Goal: Transaction & Acquisition: Register for event/course

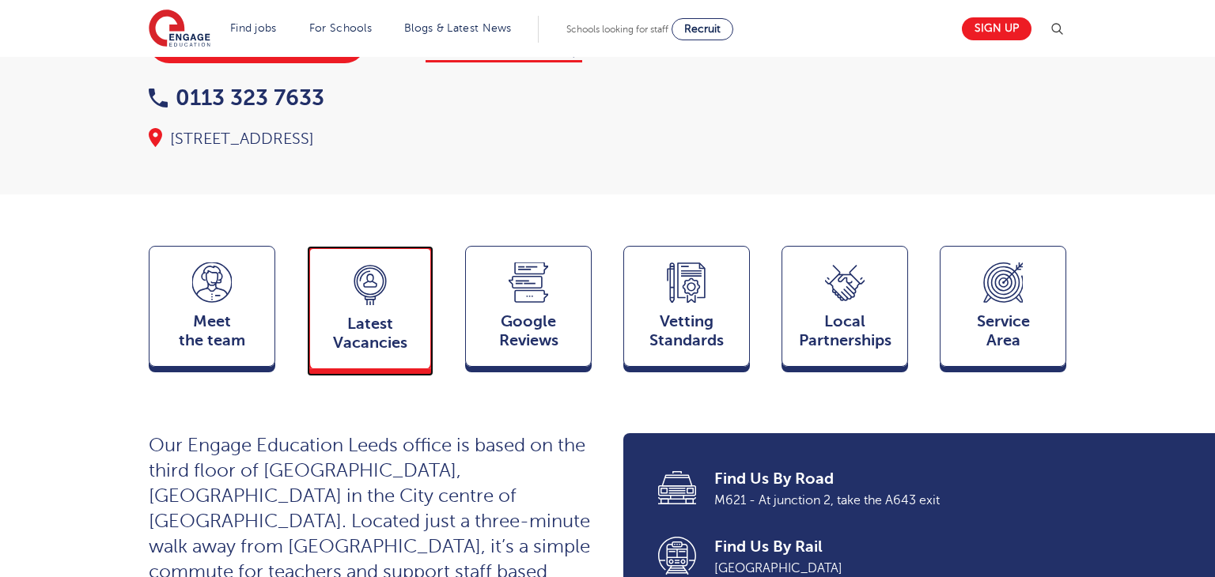
click at [354, 315] on span "Latest Vacancies" at bounding box center [370, 334] width 104 height 38
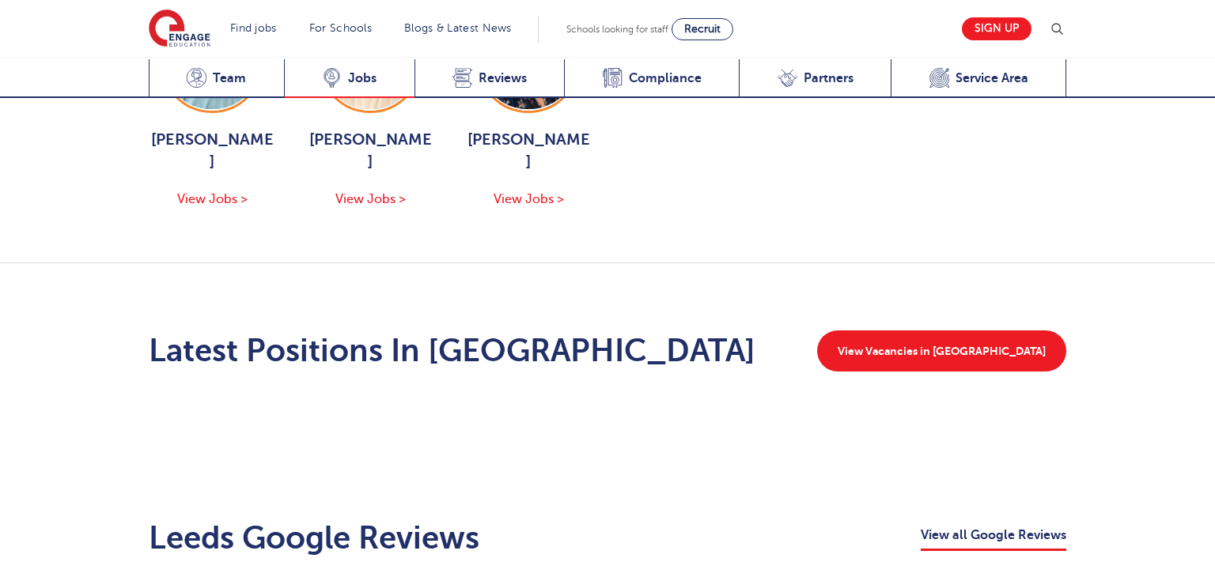
scroll to position [2106, 0]
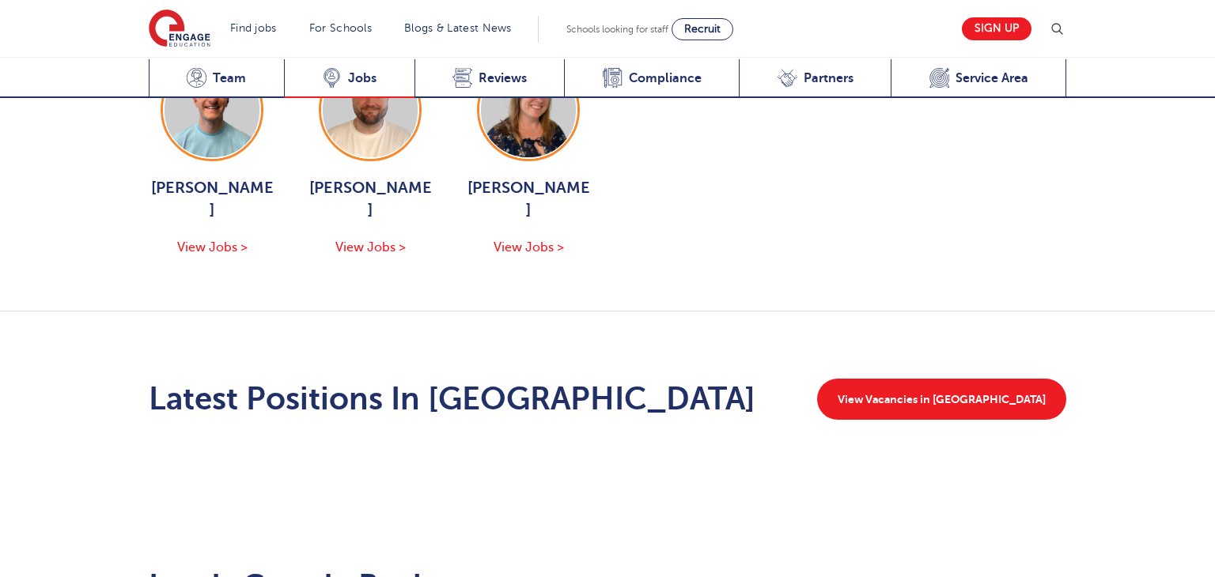
scroll to position [1887, 0]
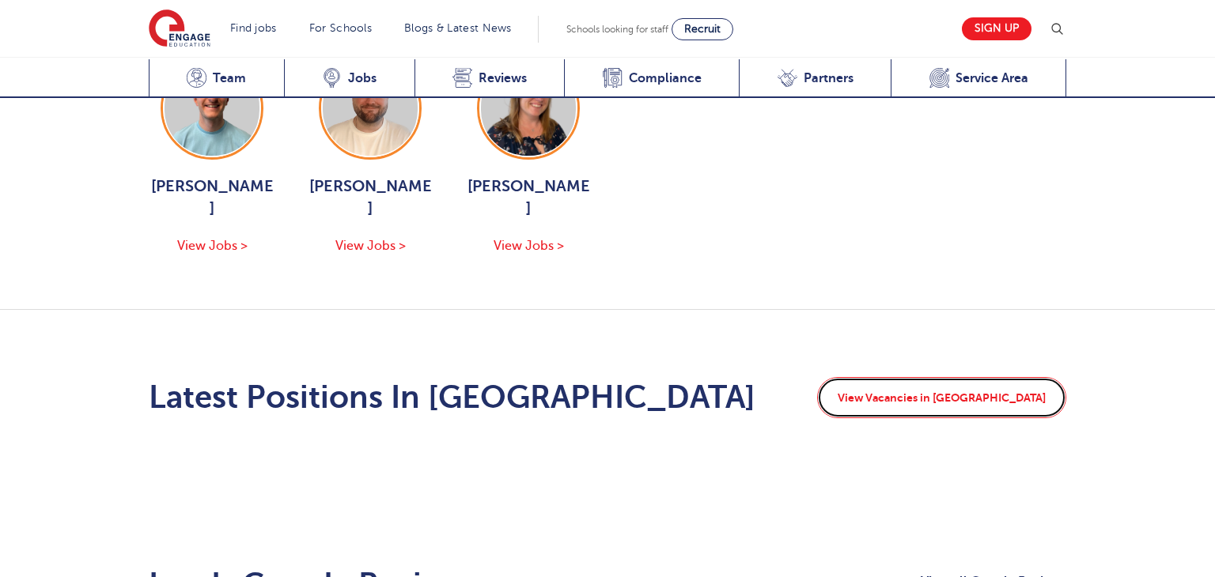
click at [1013, 377] on link "View Vacancies in Bradford" at bounding box center [941, 397] width 249 height 41
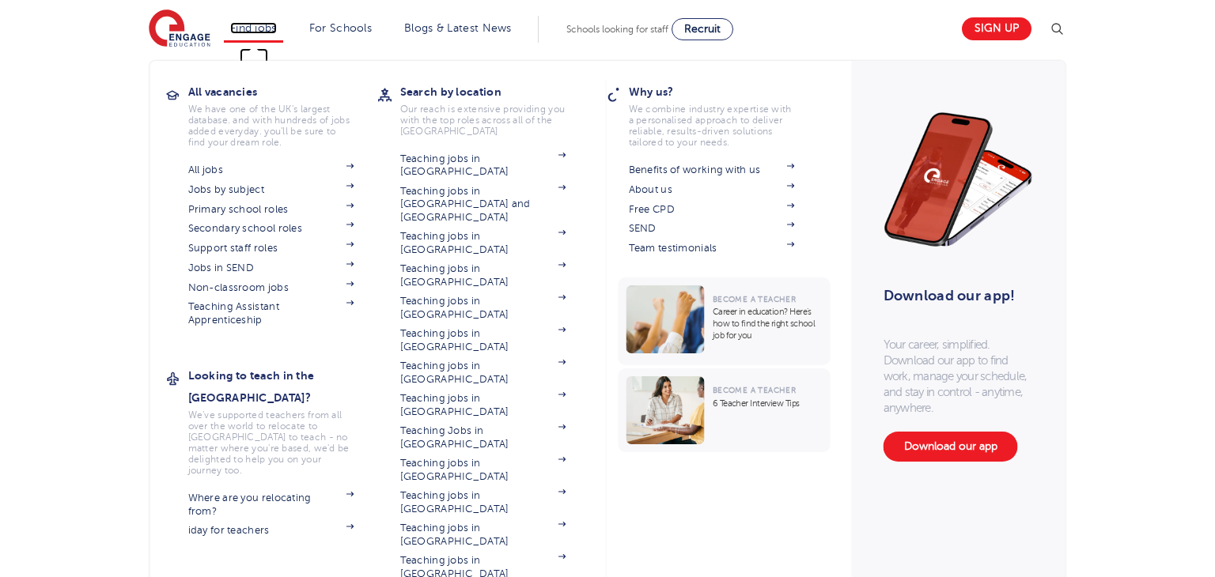
click at [248, 25] on link "Find jobs" at bounding box center [253, 28] width 47 height 12
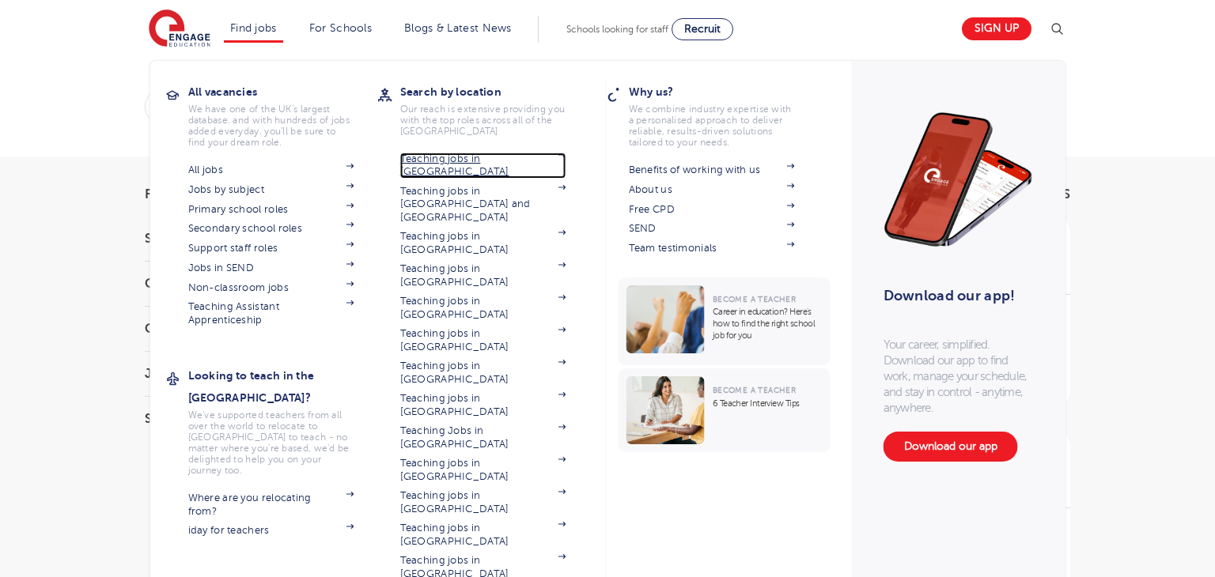
click at [491, 161] on link "Teaching jobs in [GEOGRAPHIC_DATA]" at bounding box center [483, 166] width 166 height 26
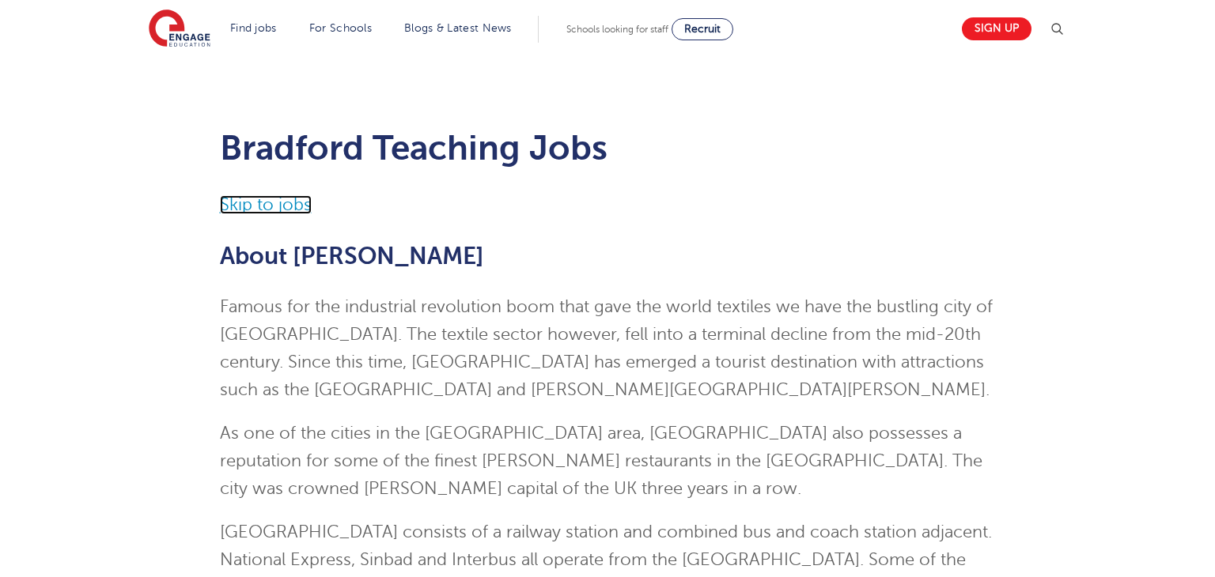
click at [262, 213] on link "Skip to jobs" at bounding box center [266, 204] width 92 height 19
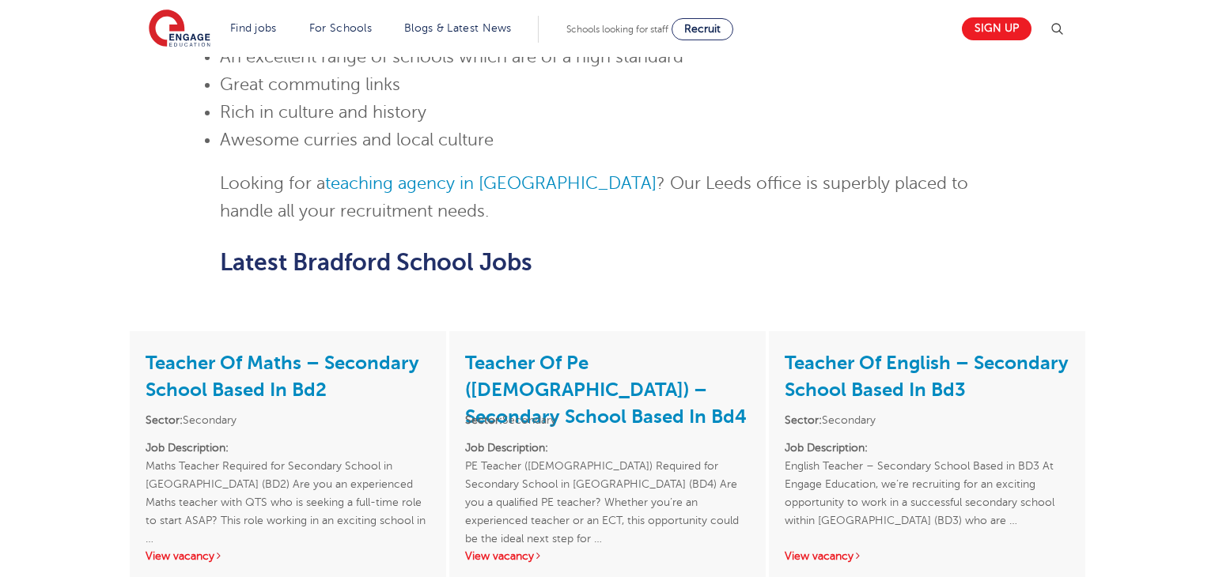
scroll to position [1284, 0]
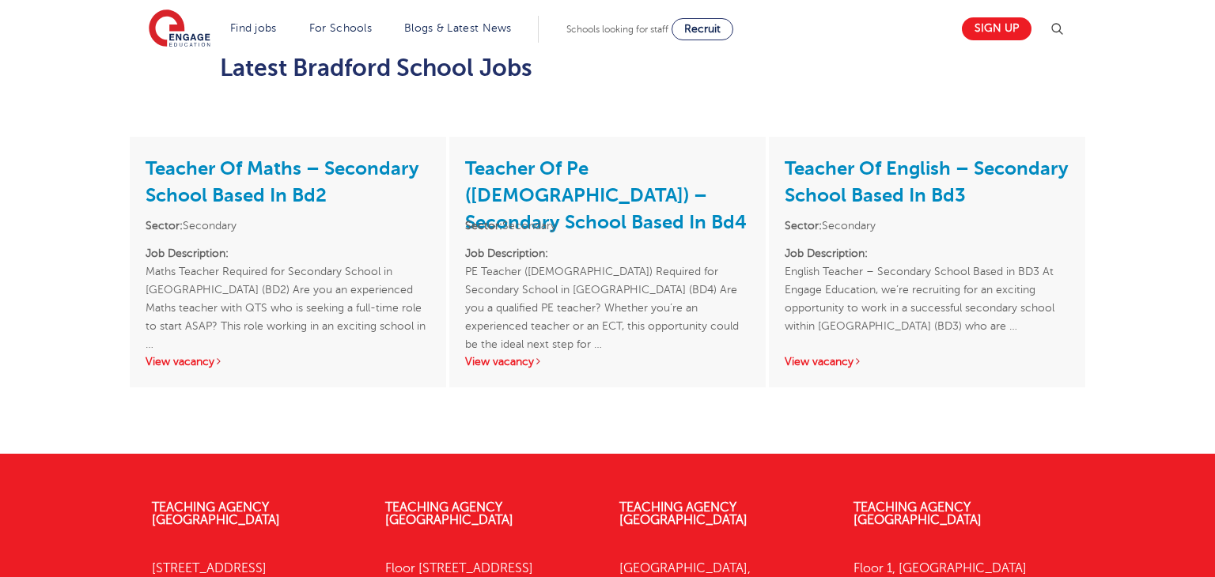
click at [985, 40] on div "Sign up" at bounding box center [1009, 29] width 114 height 32
click at [987, 37] on link "Sign up" at bounding box center [997, 28] width 70 height 23
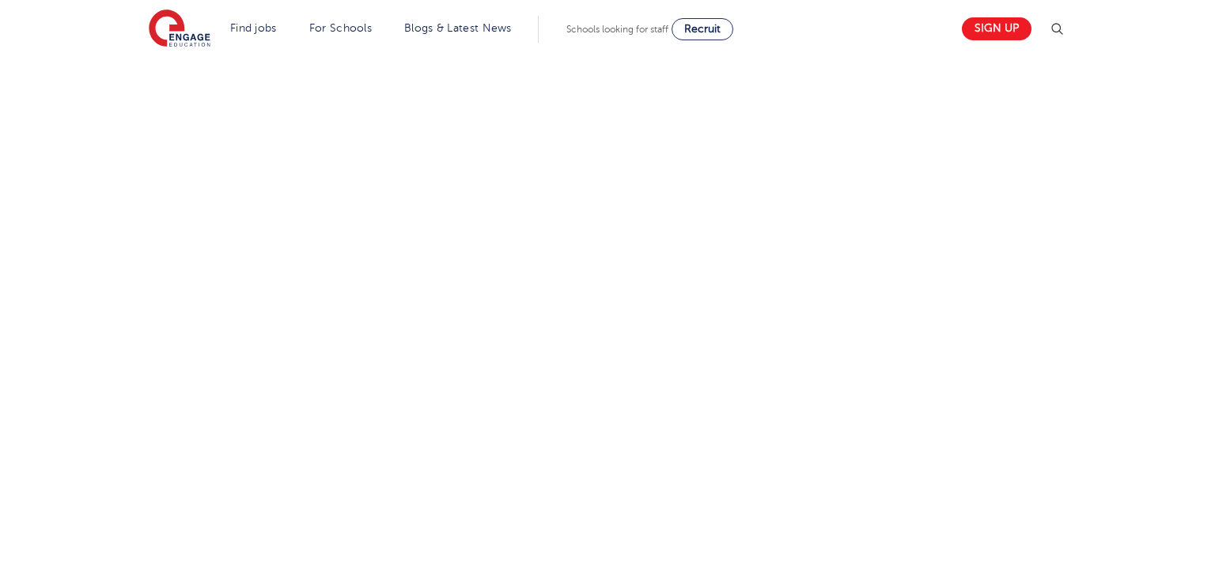
scroll to position [583, 0]
